Goal: Task Accomplishment & Management: Complete application form

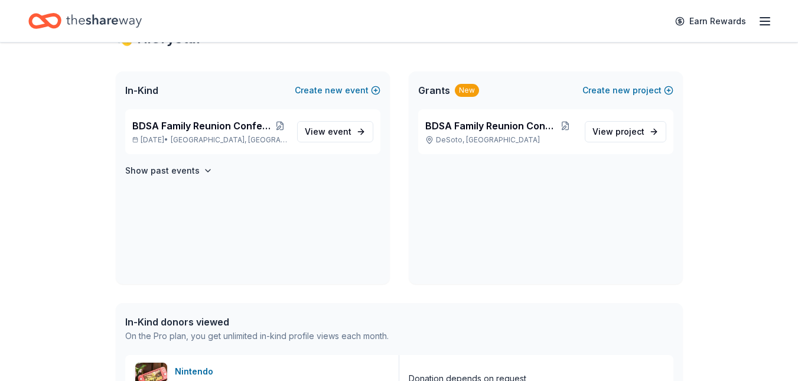
scroll to position [238, 0]
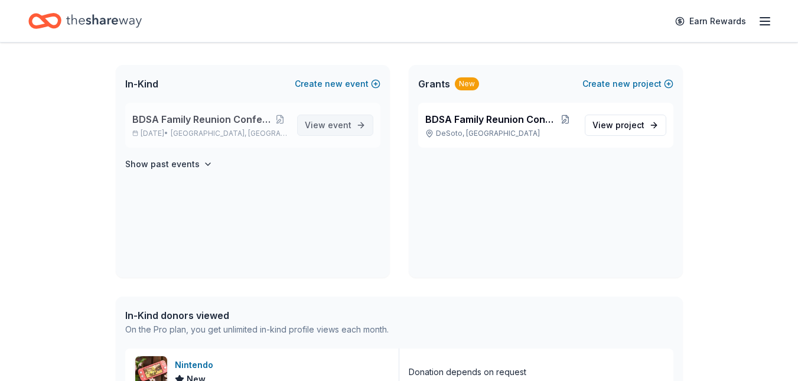
click at [340, 129] on span "event" at bounding box center [340, 125] width 24 height 10
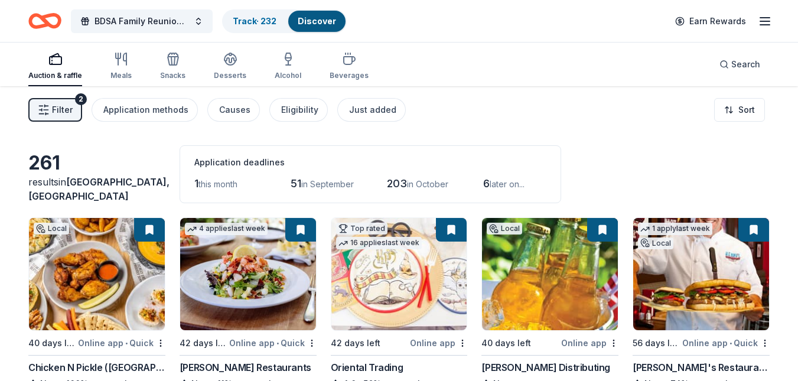
click at [64, 106] on span "Filter" at bounding box center [62, 110] width 21 height 14
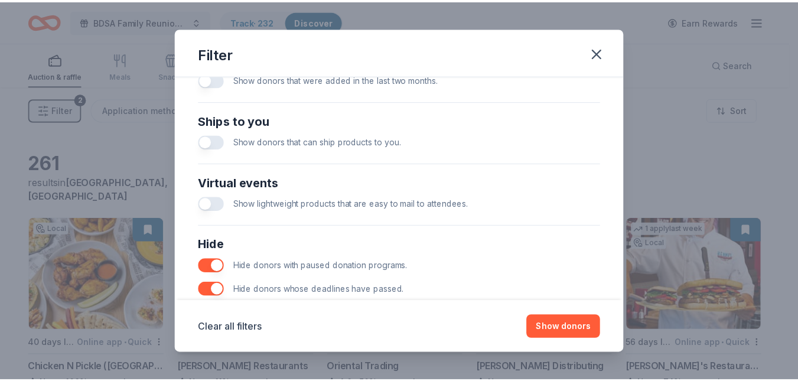
scroll to position [552, 0]
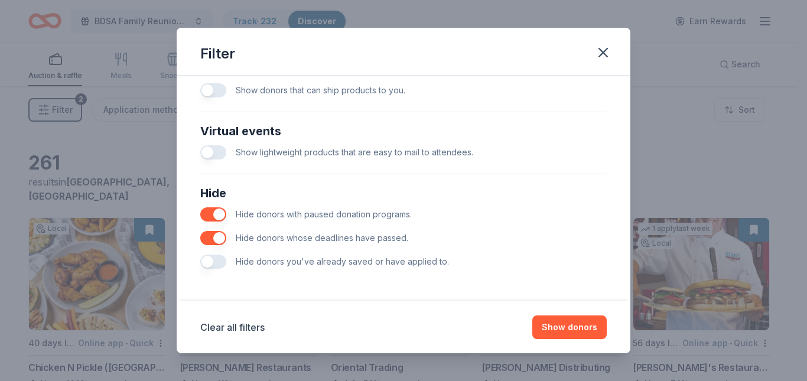
click at [213, 261] on button "button" at bounding box center [213, 262] width 26 height 14
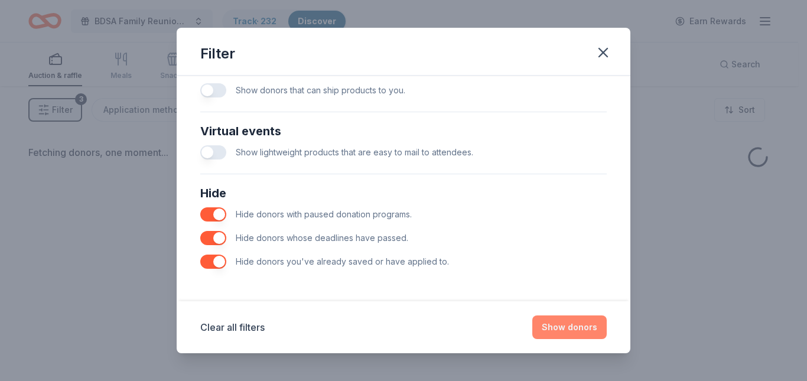
click at [564, 322] on button "Show donors" at bounding box center [569, 327] width 74 height 24
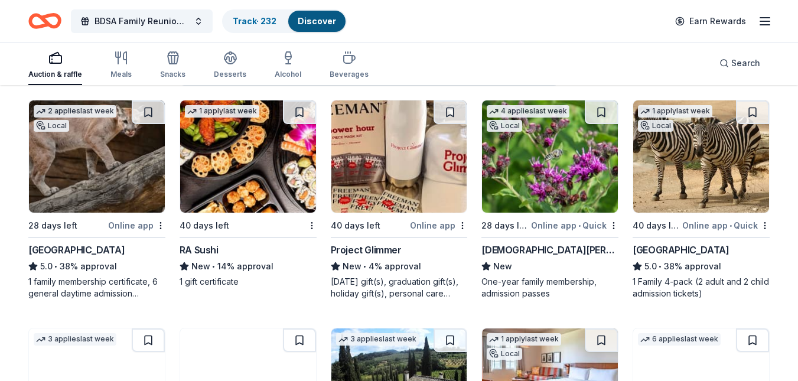
scroll to position [116, 0]
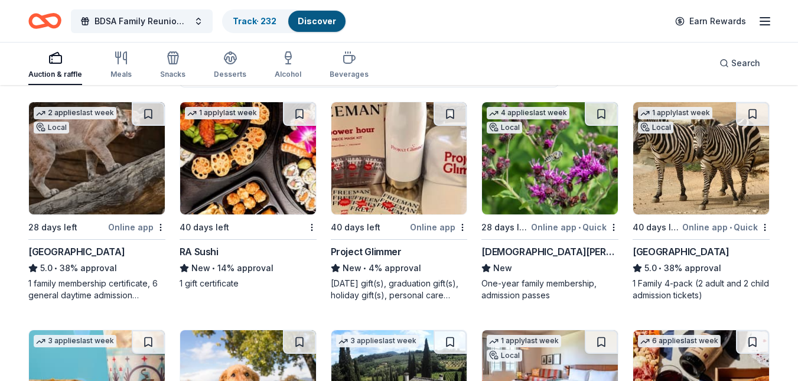
click at [61, 177] on img at bounding box center [97, 158] width 136 height 112
click at [152, 116] on button at bounding box center [148, 114] width 33 height 24
click at [749, 117] on button at bounding box center [752, 114] width 33 height 24
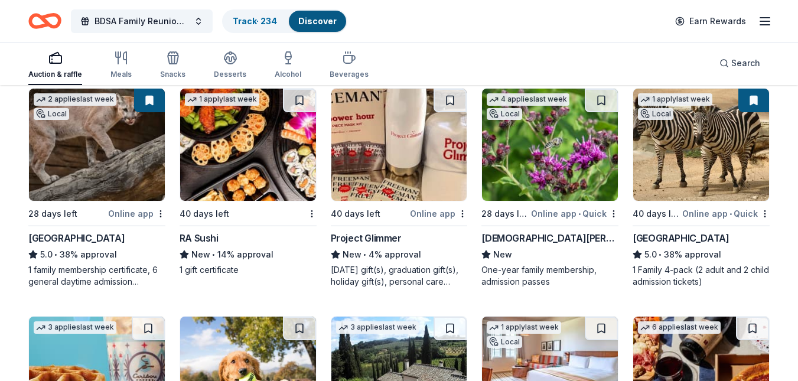
scroll to position [123, 0]
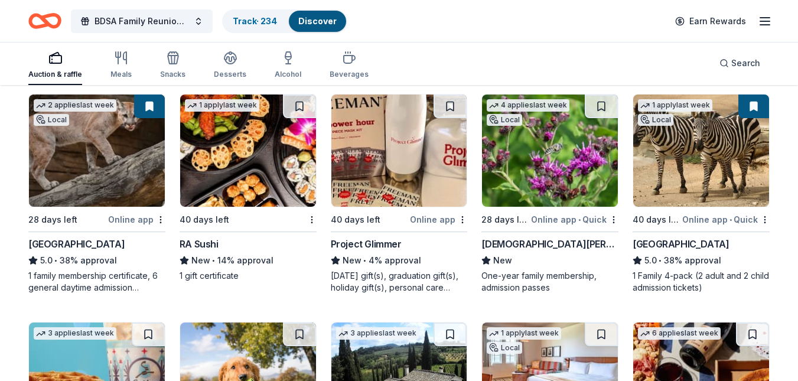
click at [266, 170] on img at bounding box center [248, 151] width 136 height 112
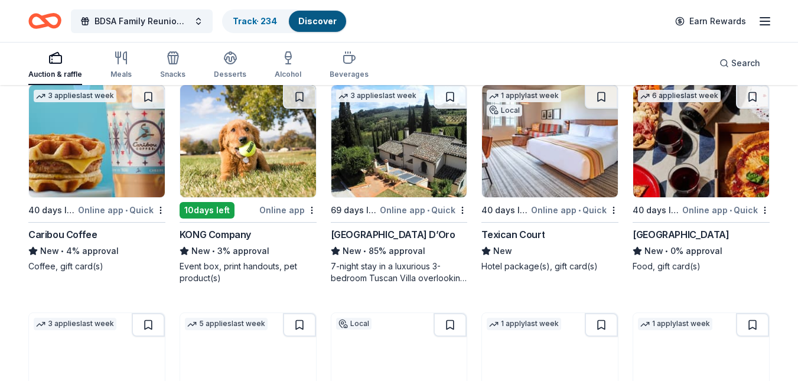
scroll to position [359, 0]
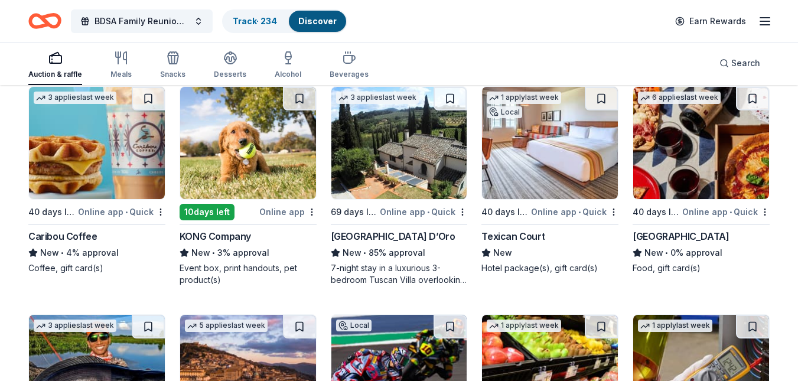
click at [245, 169] on img at bounding box center [248, 143] width 136 height 112
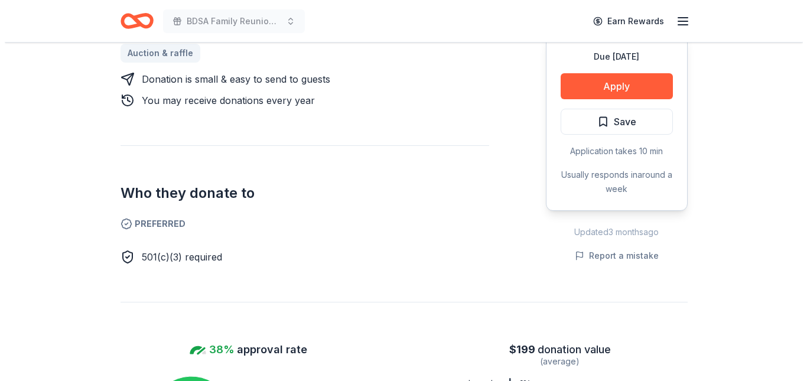
scroll to position [465, 0]
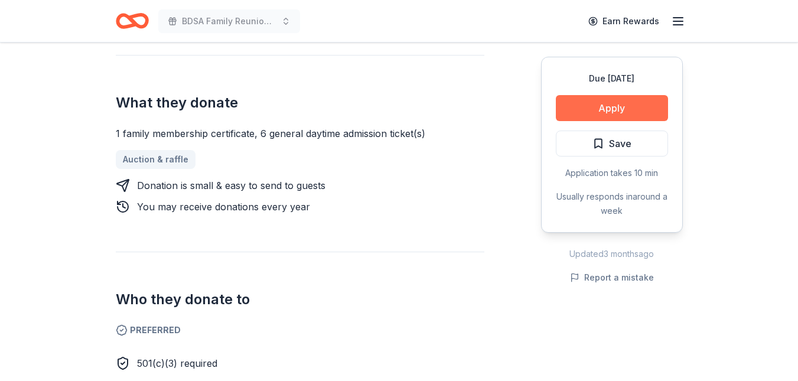
click at [624, 109] on button "Apply" at bounding box center [612, 108] width 112 height 26
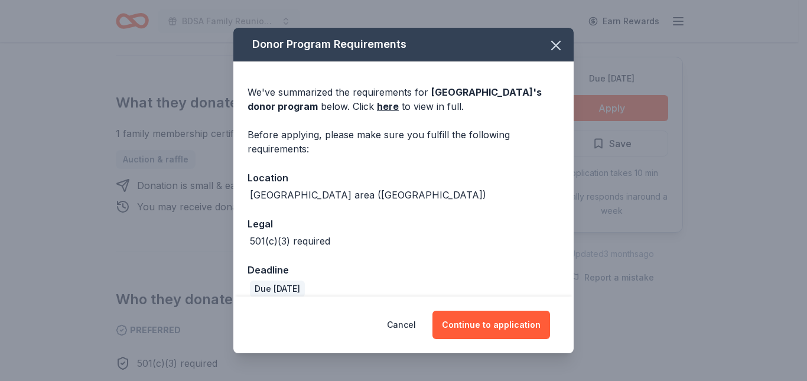
scroll to position [61, 0]
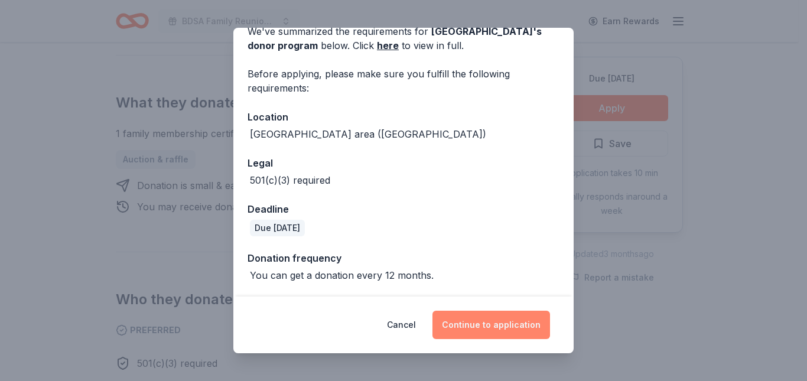
click at [491, 324] on button "Continue to application" at bounding box center [491, 325] width 118 height 28
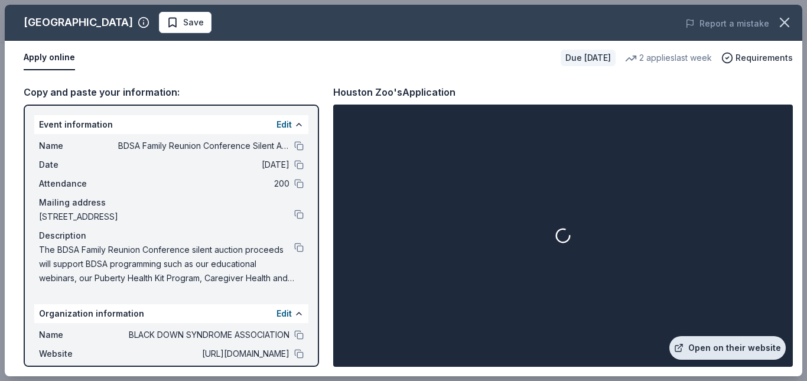
click at [729, 349] on link "Open on their website" at bounding box center [727, 348] width 116 height 24
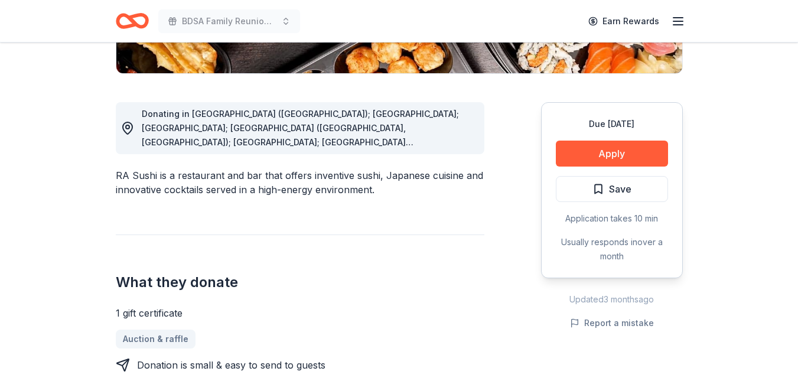
scroll to position [285, 0]
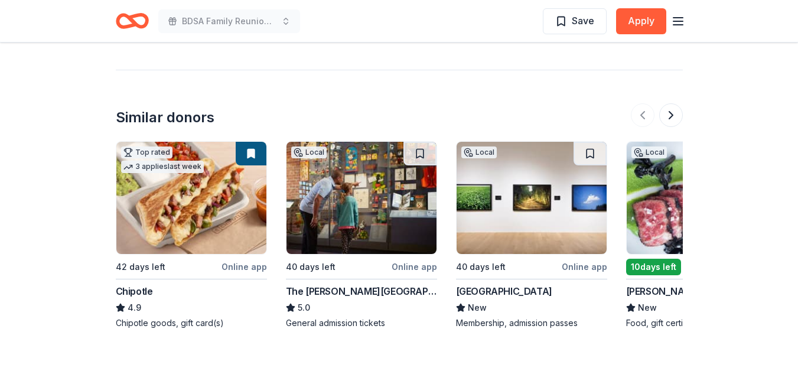
scroll to position [1287, 0]
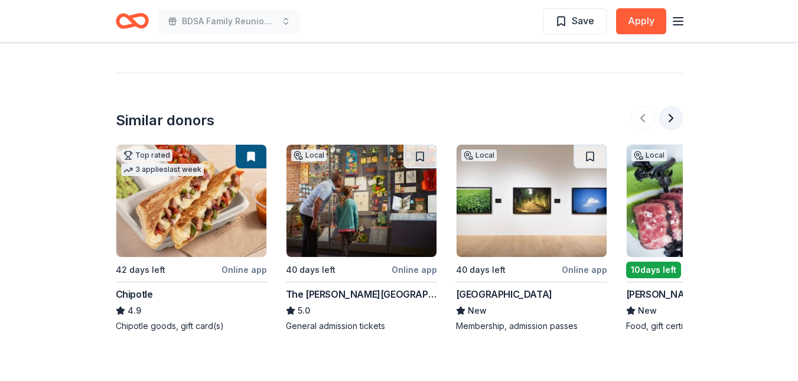
click at [674, 118] on button at bounding box center [671, 118] width 24 height 24
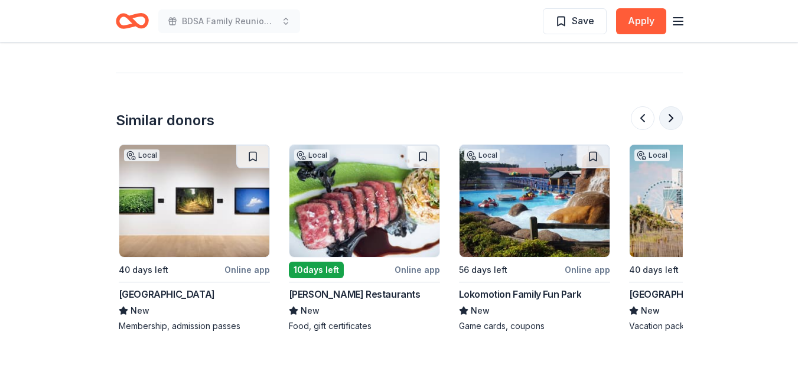
scroll to position [0, 510]
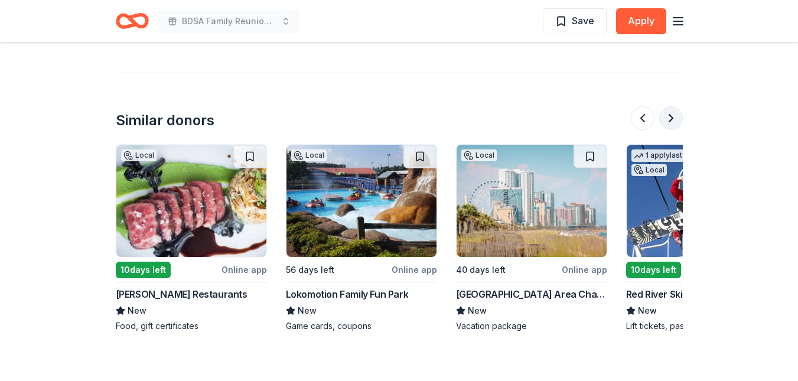
click at [674, 118] on button at bounding box center [671, 118] width 24 height 24
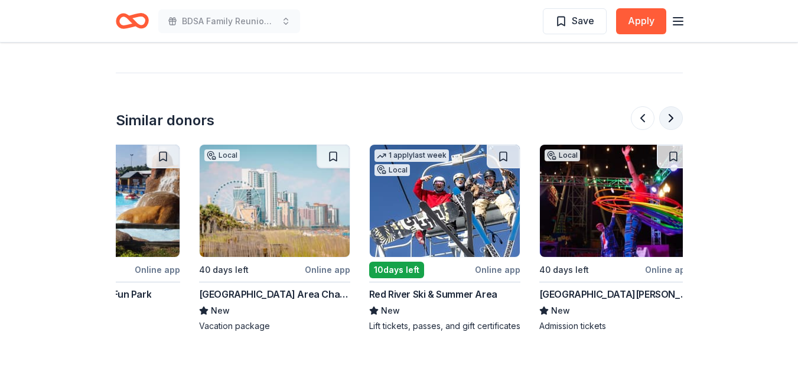
scroll to position [0, 945]
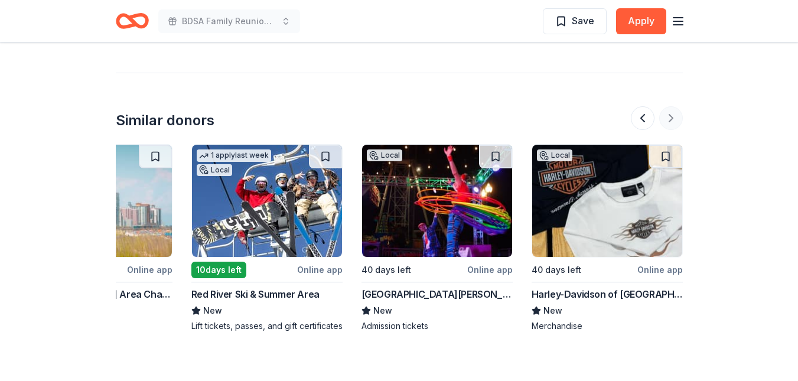
click at [674, 118] on div at bounding box center [657, 118] width 52 height 24
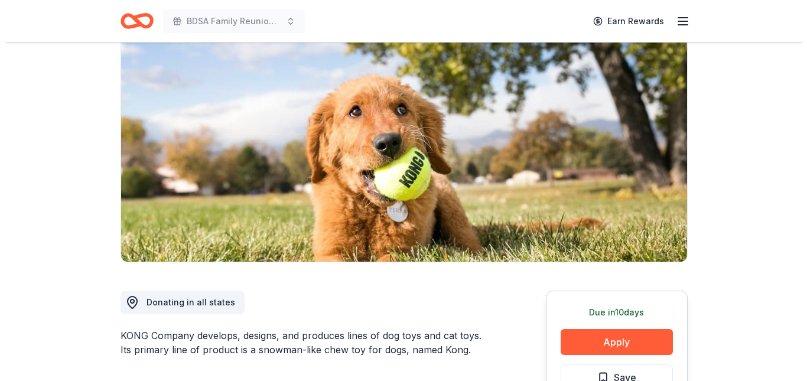
scroll to position [0, 0]
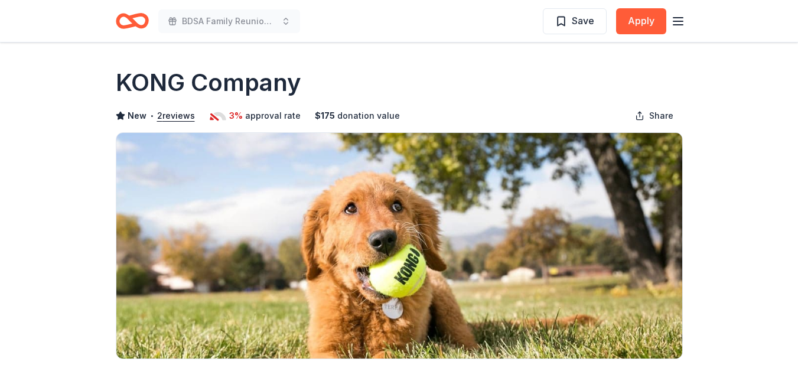
click at [676, 23] on icon "button" at bounding box center [678, 21] width 14 height 14
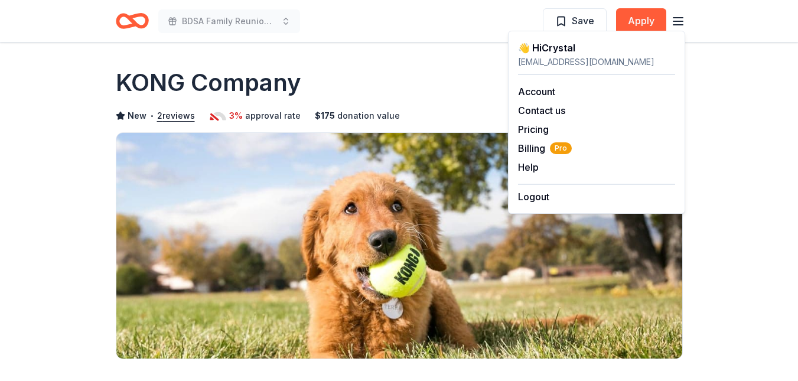
click at [676, 23] on icon "button" at bounding box center [678, 21] width 14 height 14
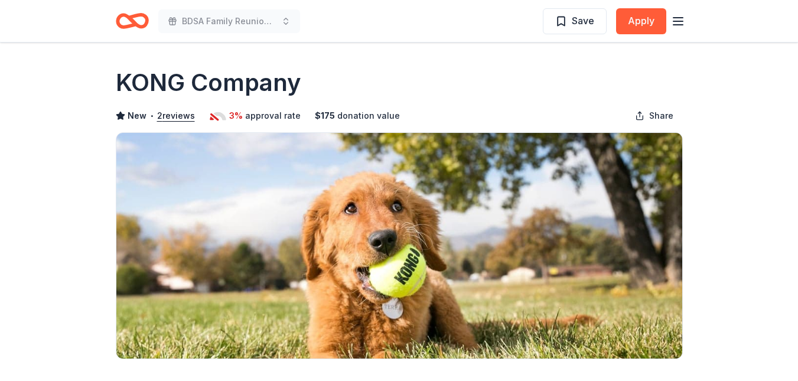
click at [131, 21] on icon "Home" at bounding box center [137, 21] width 18 height 12
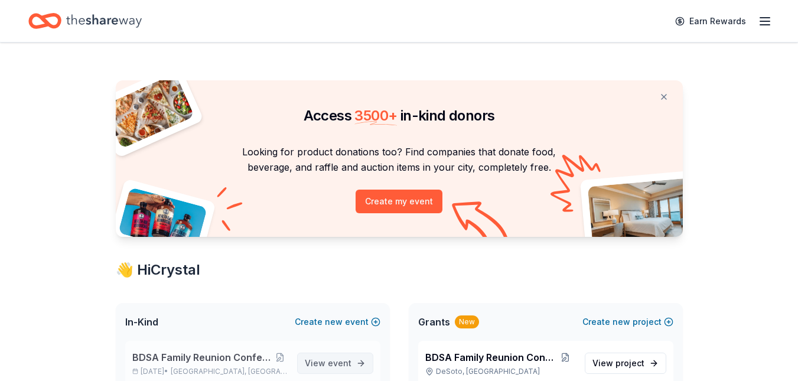
click at [330, 362] on span "event" at bounding box center [340, 363] width 24 height 10
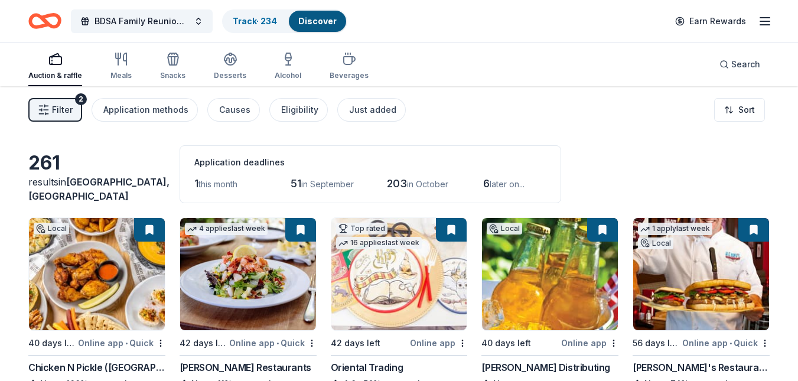
click at [37, 112] on button "Filter 2" at bounding box center [55, 110] width 54 height 24
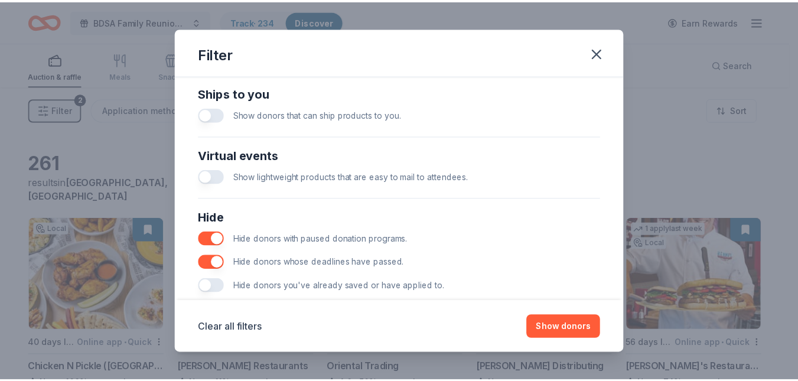
scroll to position [552, 0]
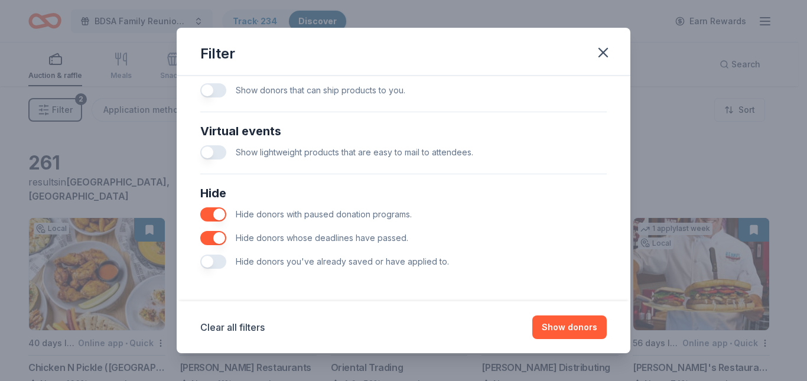
click at [220, 261] on button "button" at bounding box center [213, 262] width 26 height 14
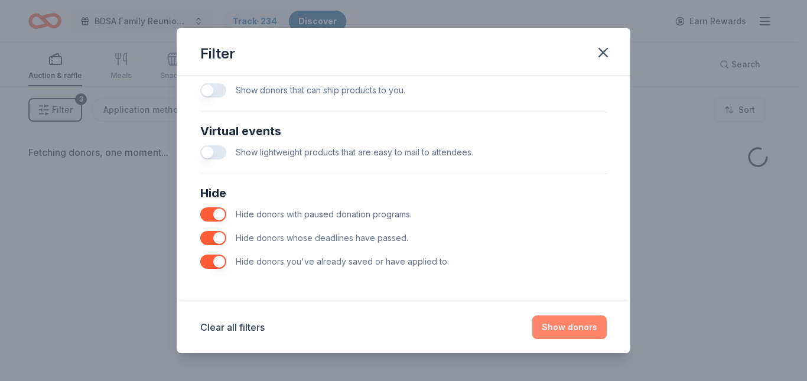
click at [581, 324] on button "Show donors" at bounding box center [569, 327] width 74 height 24
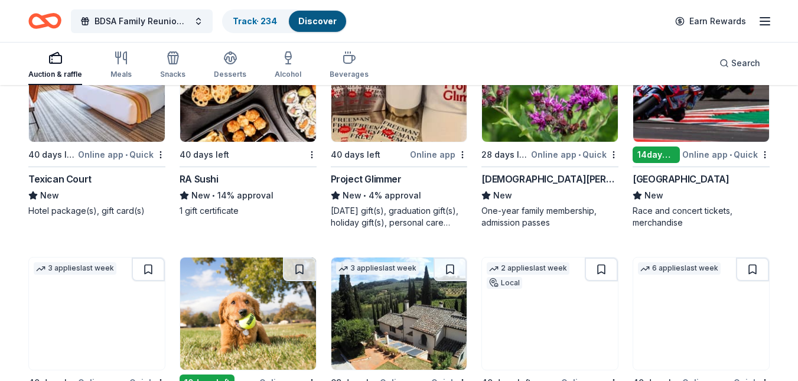
scroll to position [187, 0]
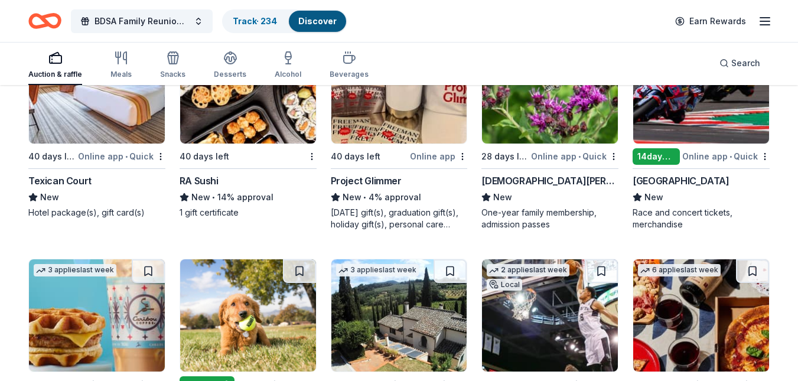
click at [427, 160] on div "Online app" at bounding box center [438, 156] width 57 height 15
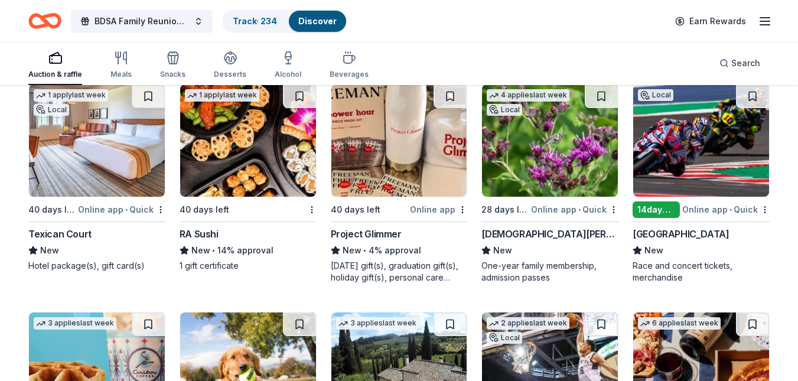
click at [559, 151] on img at bounding box center [550, 140] width 136 height 112
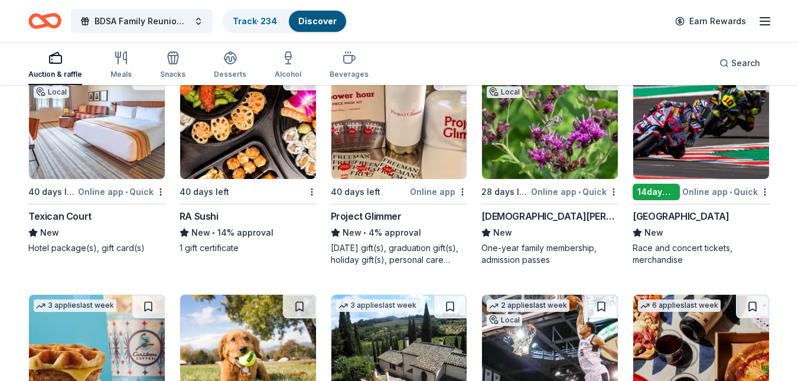
scroll to position [157, 0]
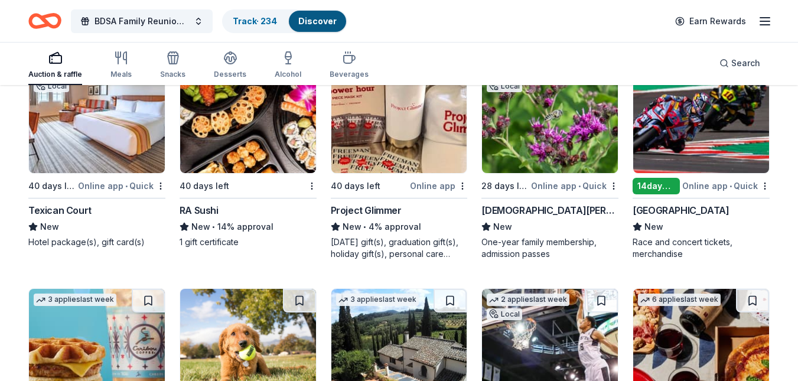
click at [696, 122] on img at bounding box center [701, 117] width 136 height 112
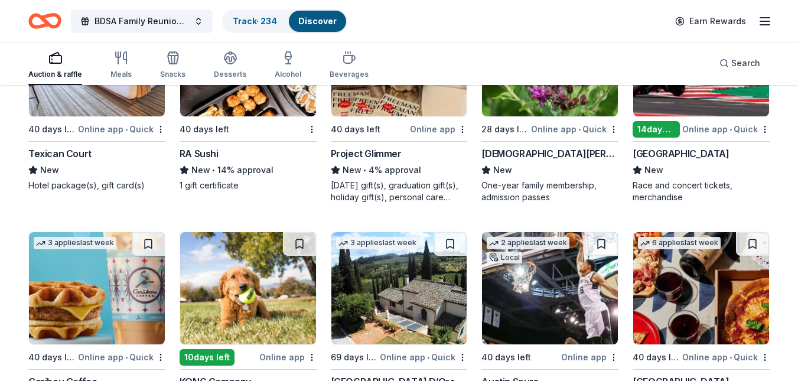
scroll to position [218, 0]
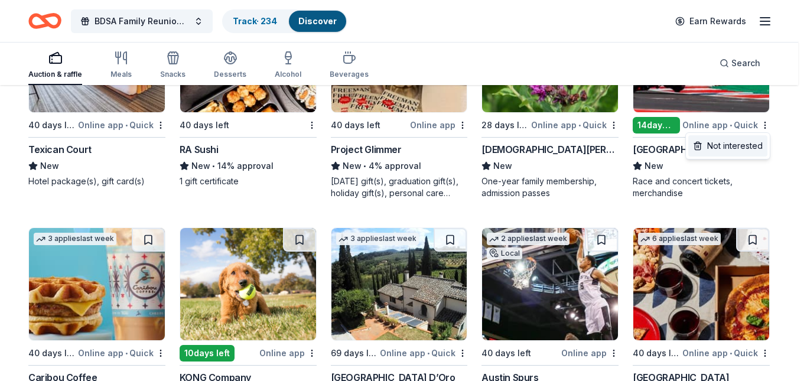
click at [757, 148] on div "Not interested" at bounding box center [727, 145] width 79 height 21
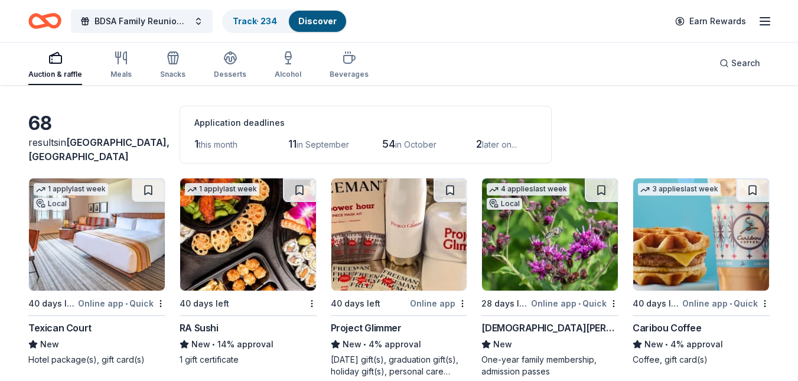
scroll to position [0, 0]
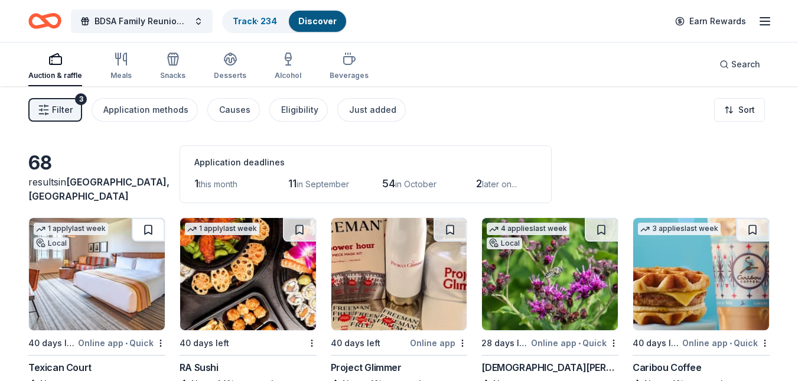
click at [155, 228] on button at bounding box center [148, 230] width 33 height 24
click at [73, 281] on img at bounding box center [97, 274] width 136 height 112
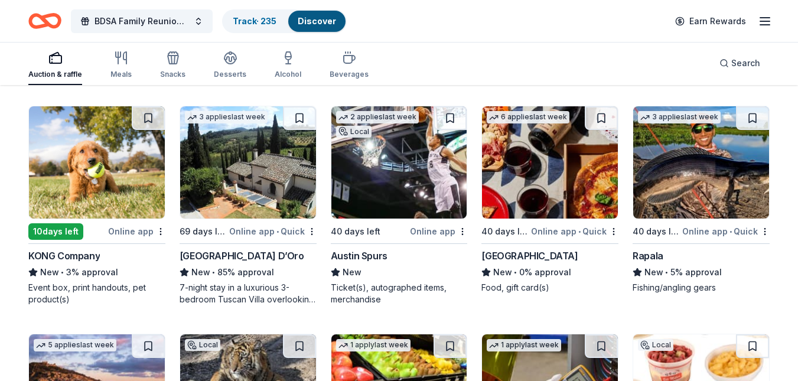
scroll to position [336, 0]
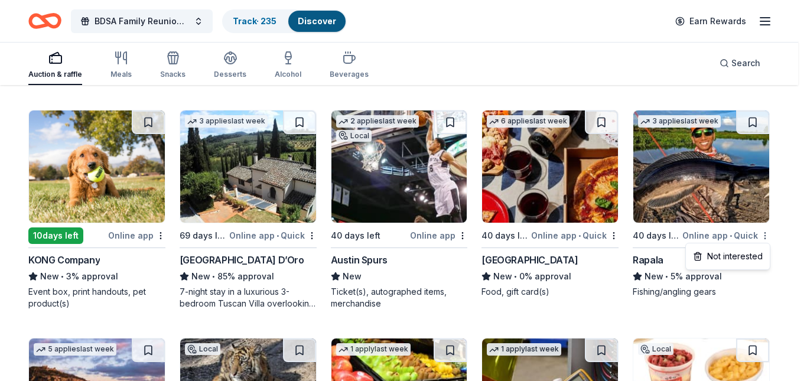
click at [752, 255] on div "Not interested" at bounding box center [727, 256] width 79 height 21
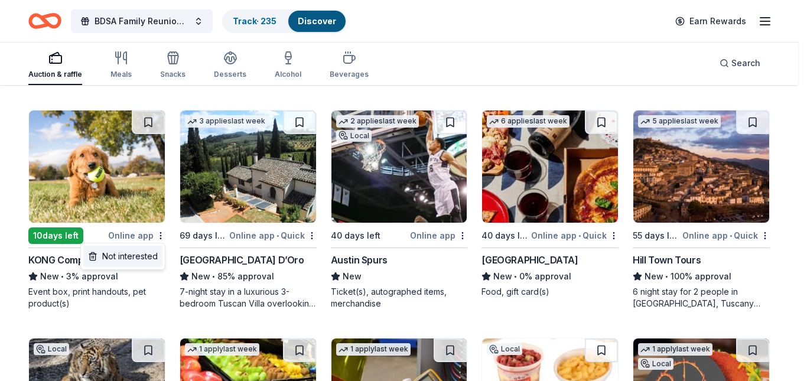
click at [149, 258] on div "Not interested" at bounding box center [122, 256] width 79 height 21
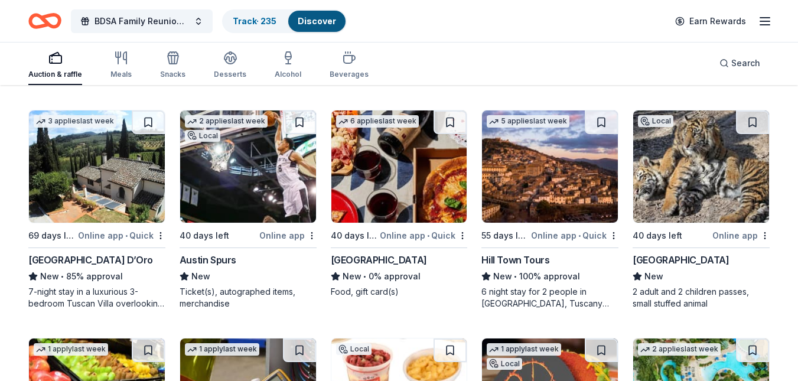
click at [105, 164] on img at bounding box center [97, 166] width 136 height 112
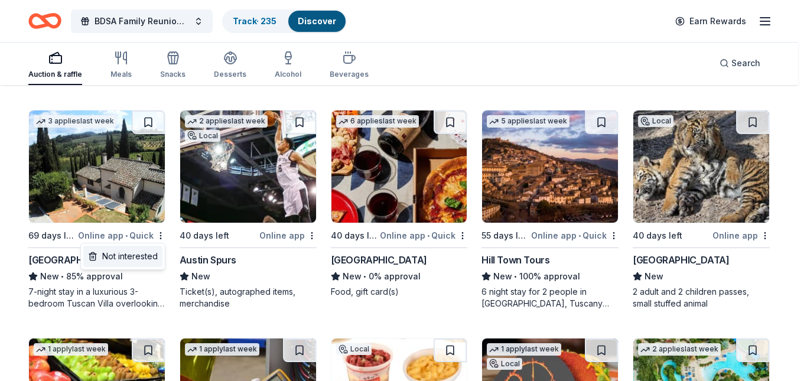
click at [153, 252] on div "Not interested" at bounding box center [122, 256] width 79 height 21
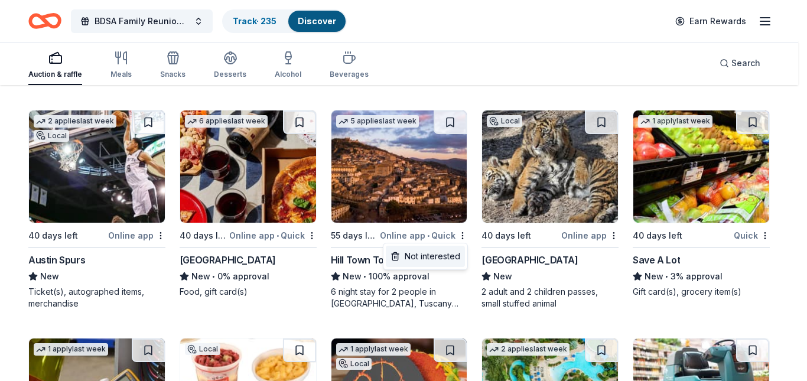
click at [456, 257] on div "Not interested" at bounding box center [425, 256] width 79 height 21
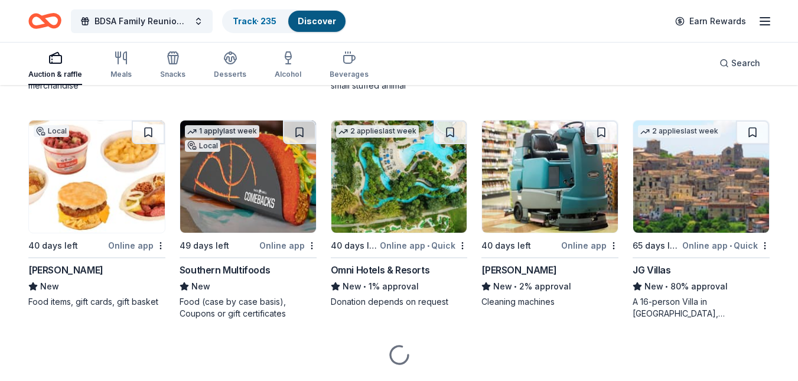
scroll to position [555, 0]
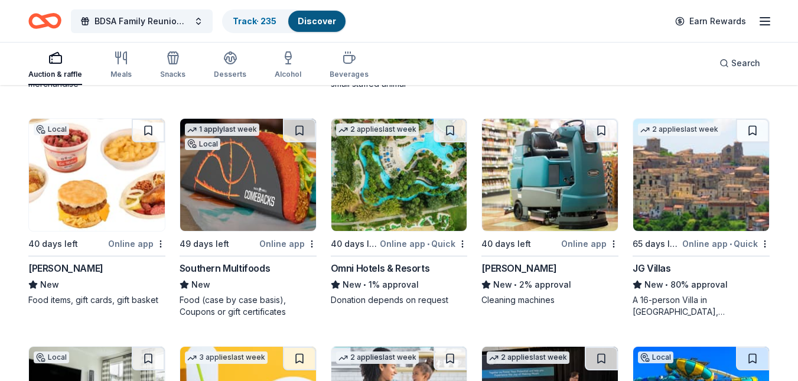
click at [229, 185] on img at bounding box center [248, 175] width 136 height 112
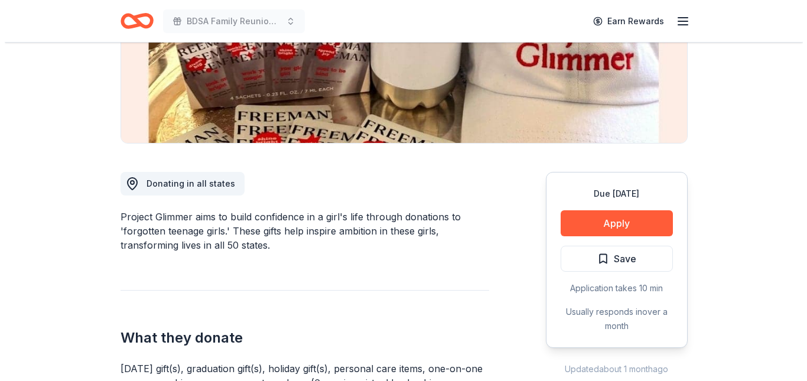
scroll to position [243, 0]
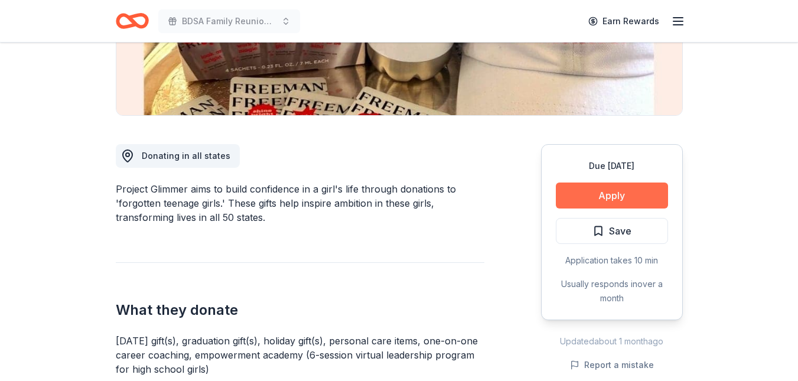
click at [587, 196] on button "Apply" at bounding box center [612, 196] width 112 height 26
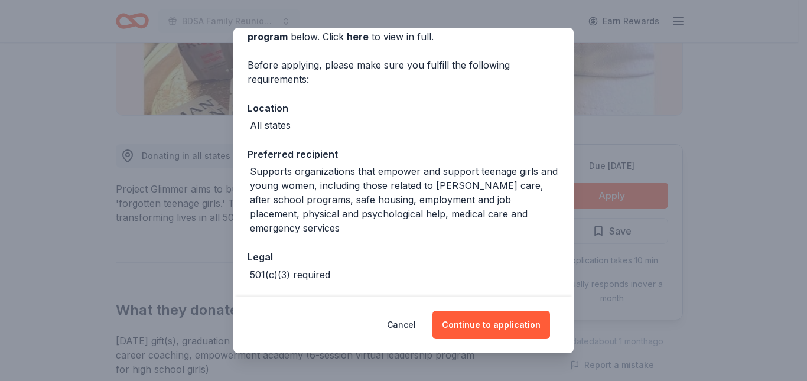
scroll to position [79, 0]
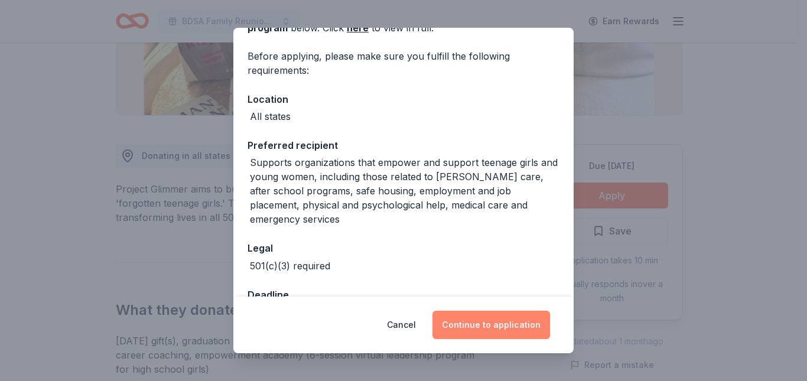
click at [486, 320] on button "Continue to application" at bounding box center [491, 325] width 118 height 28
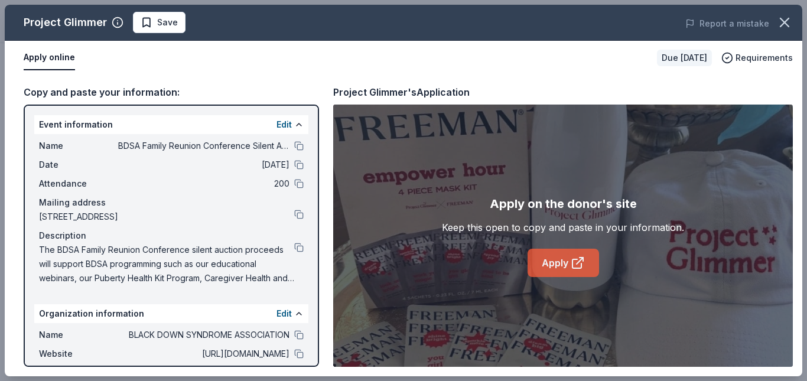
click at [564, 266] on link "Apply" at bounding box center [563, 263] width 71 height 28
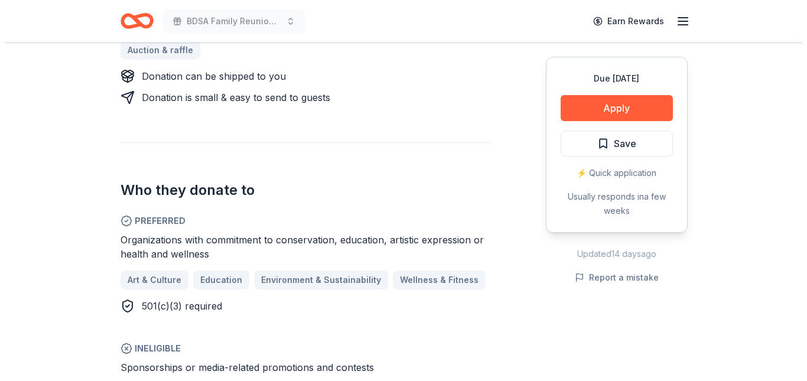
scroll to position [590, 0]
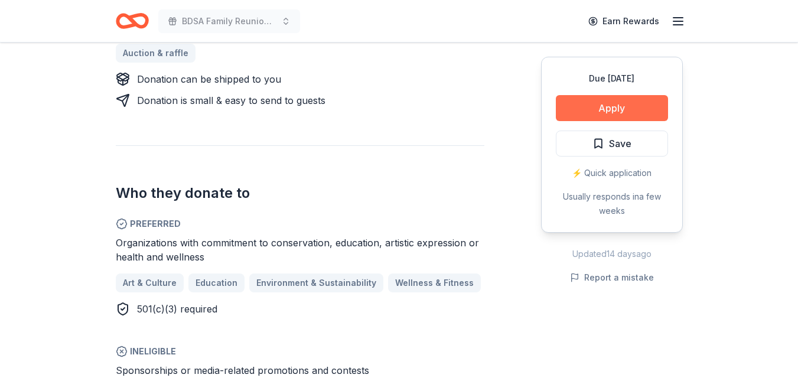
click at [621, 105] on button "Apply" at bounding box center [612, 108] width 112 height 26
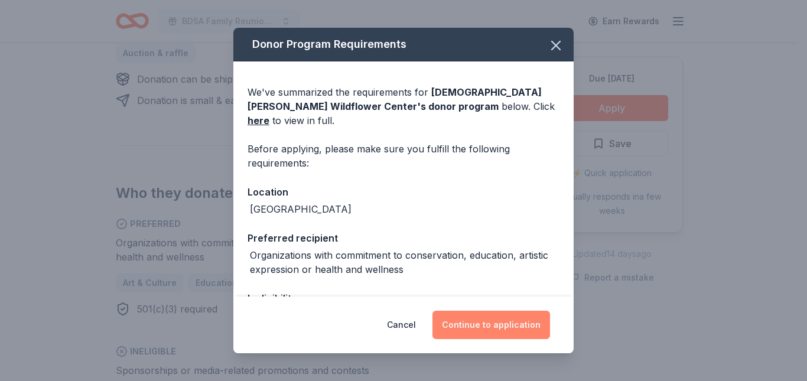
click at [489, 314] on button "Continue to application" at bounding box center [491, 325] width 118 height 28
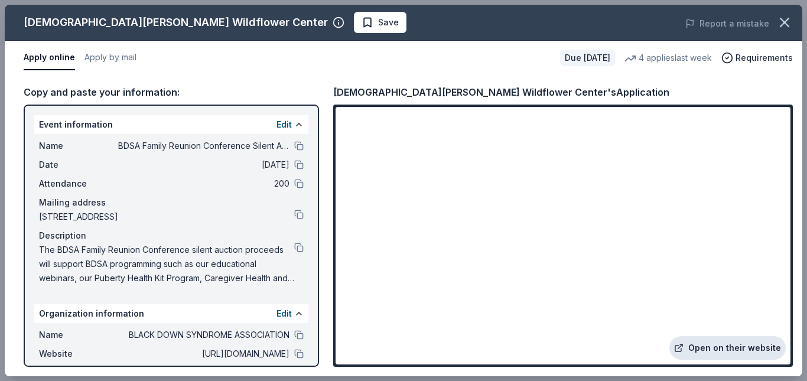
click at [730, 343] on link "Open on their website" at bounding box center [727, 348] width 116 height 24
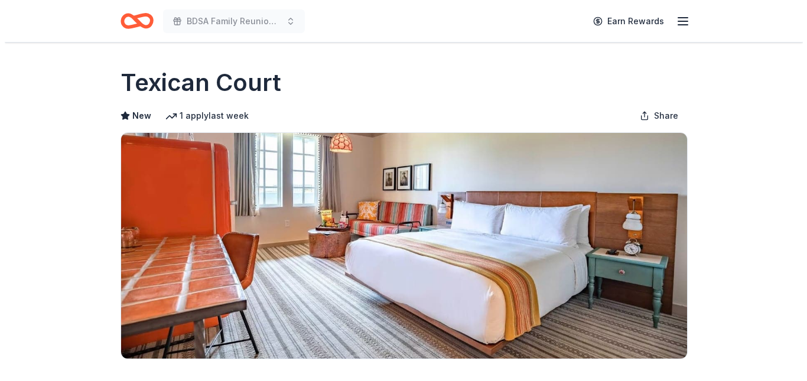
scroll to position [214, 0]
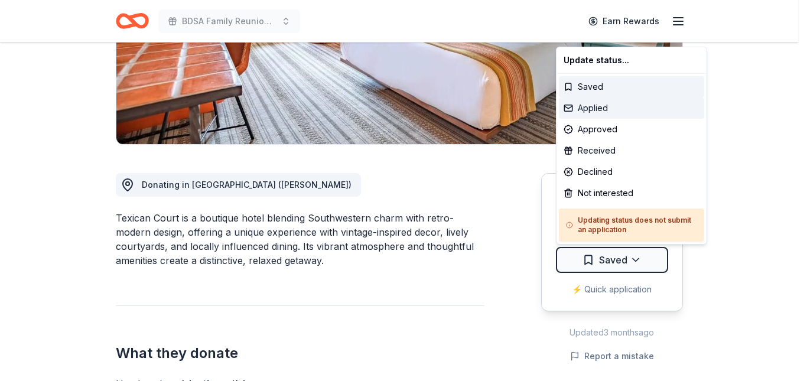
click at [609, 108] on div "Applied" at bounding box center [631, 107] width 145 height 21
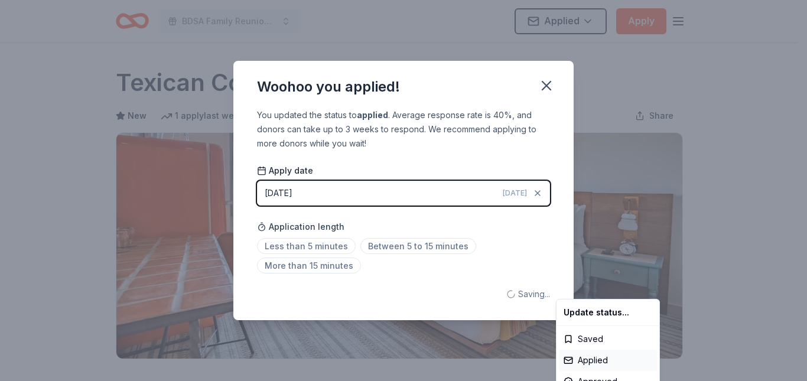
scroll to position [0, 0]
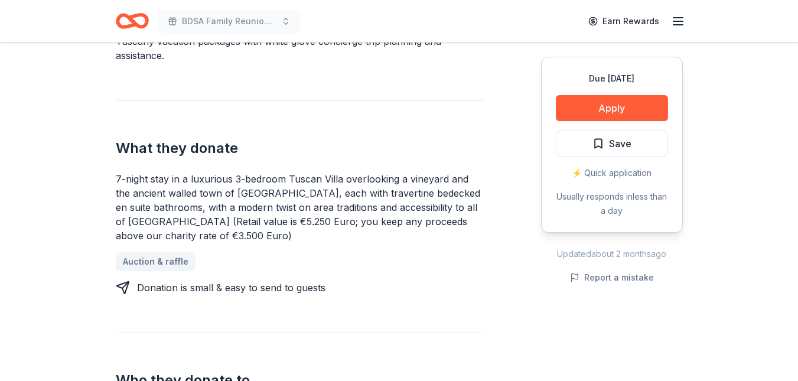
scroll to position [399, 0]
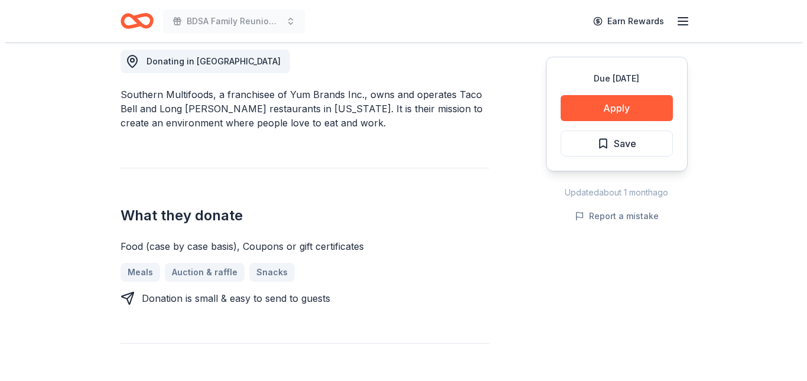
scroll to position [321, 0]
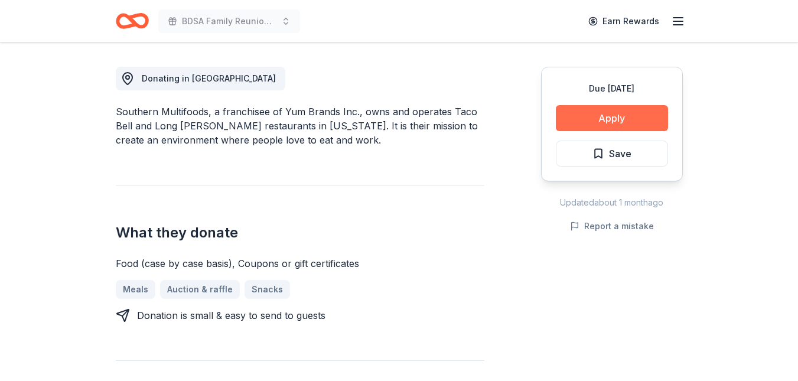
click at [613, 111] on button "Apply" at bounding box center [612, 118] width 112 height 26
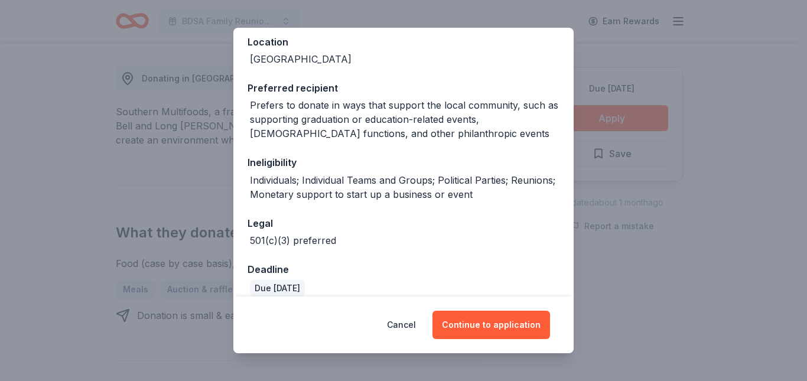
scroll to position [149, 0]
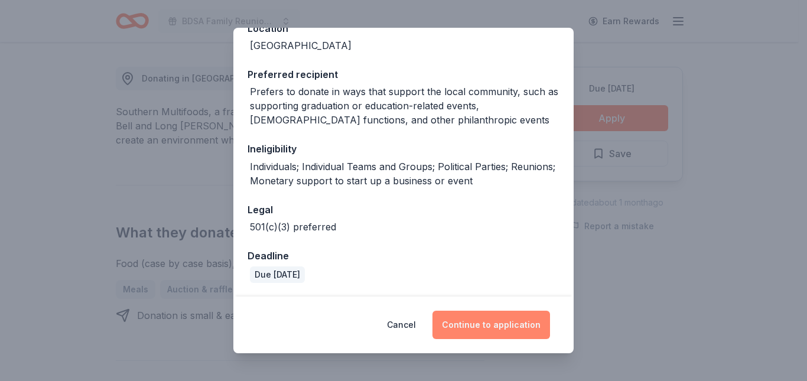
click at [492, 320] on button "Continue to application" at bounding box center [491, 325] width 118 height 28
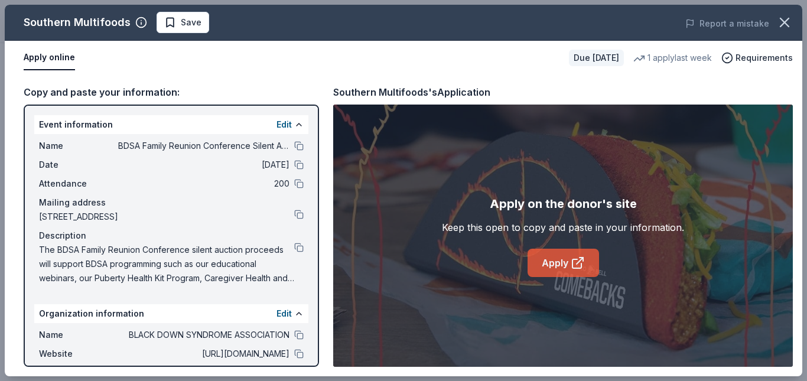
click at [557, 261] on link "Apply" at bounding box center [563, 263] width 71 height 28
